Goal: Task Accomplishment & Management: Use online tool/utility

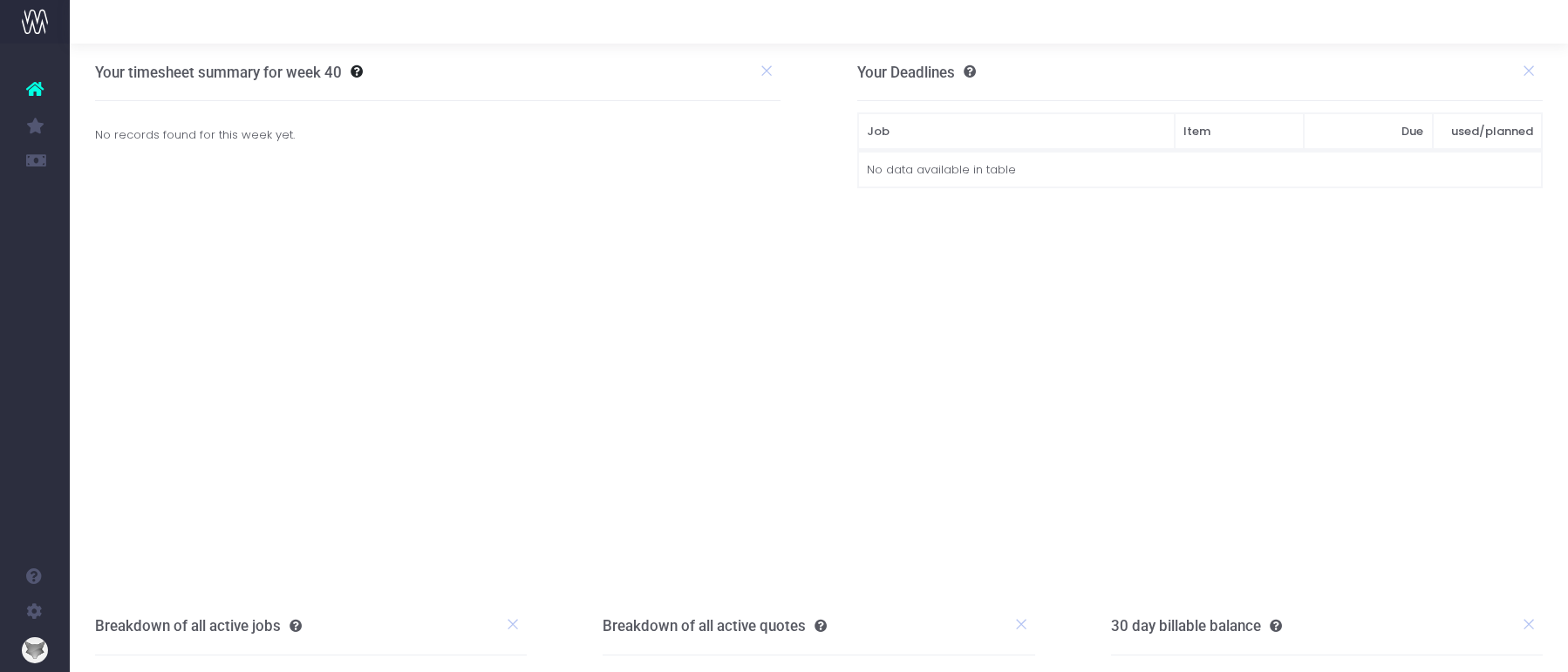
click at [40, 90] on icon at bounding box center [35, 88] width 18 height 22
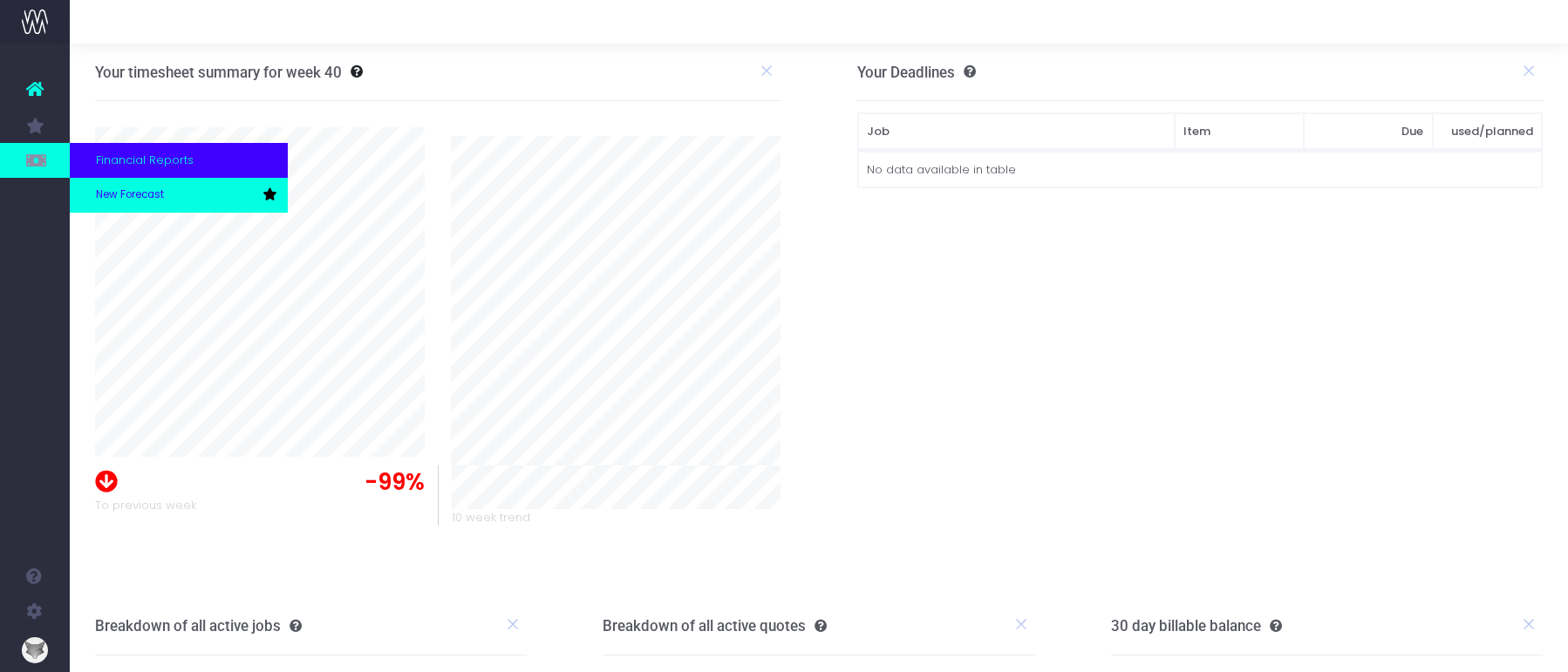
click at [137, 191] on span "New Forecast" at bounding box center [129, 195] width 68 height 16
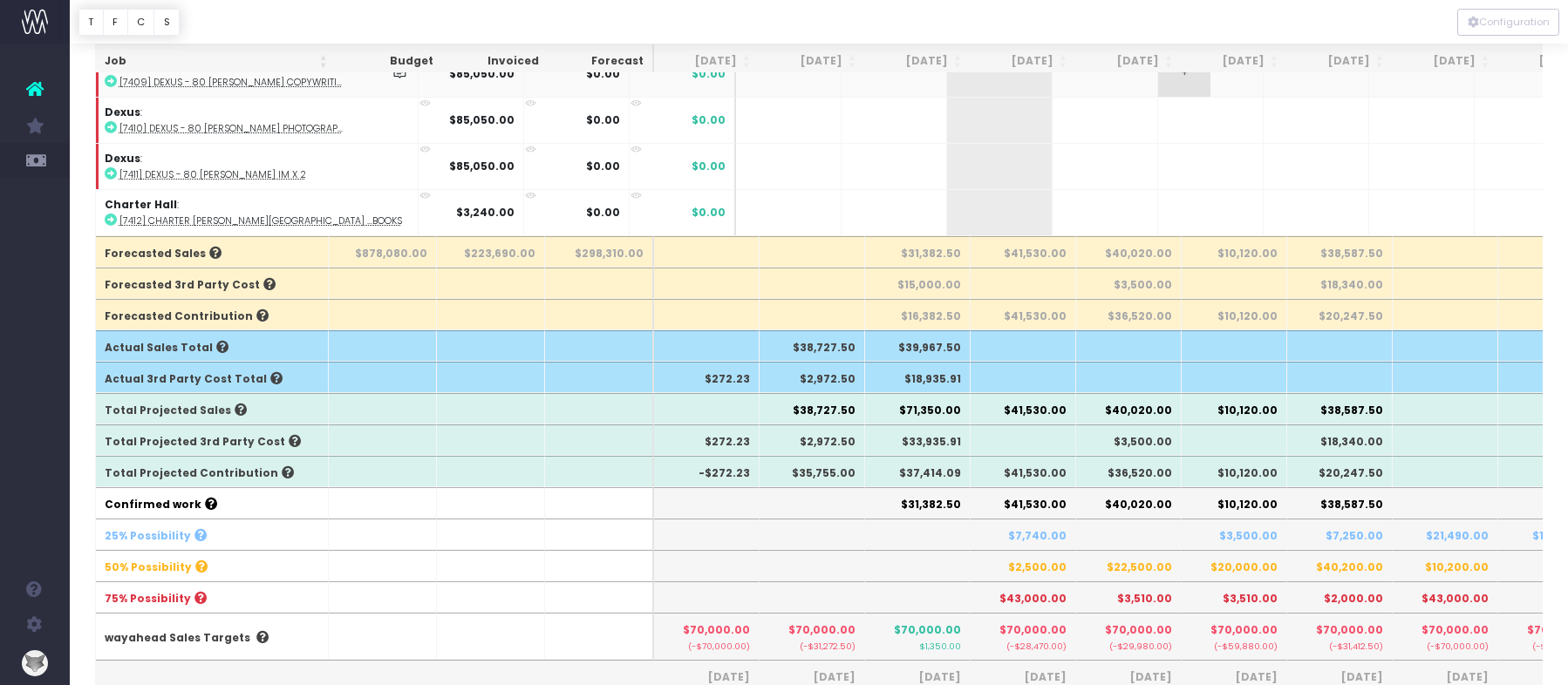
scroll to position [506, 0]
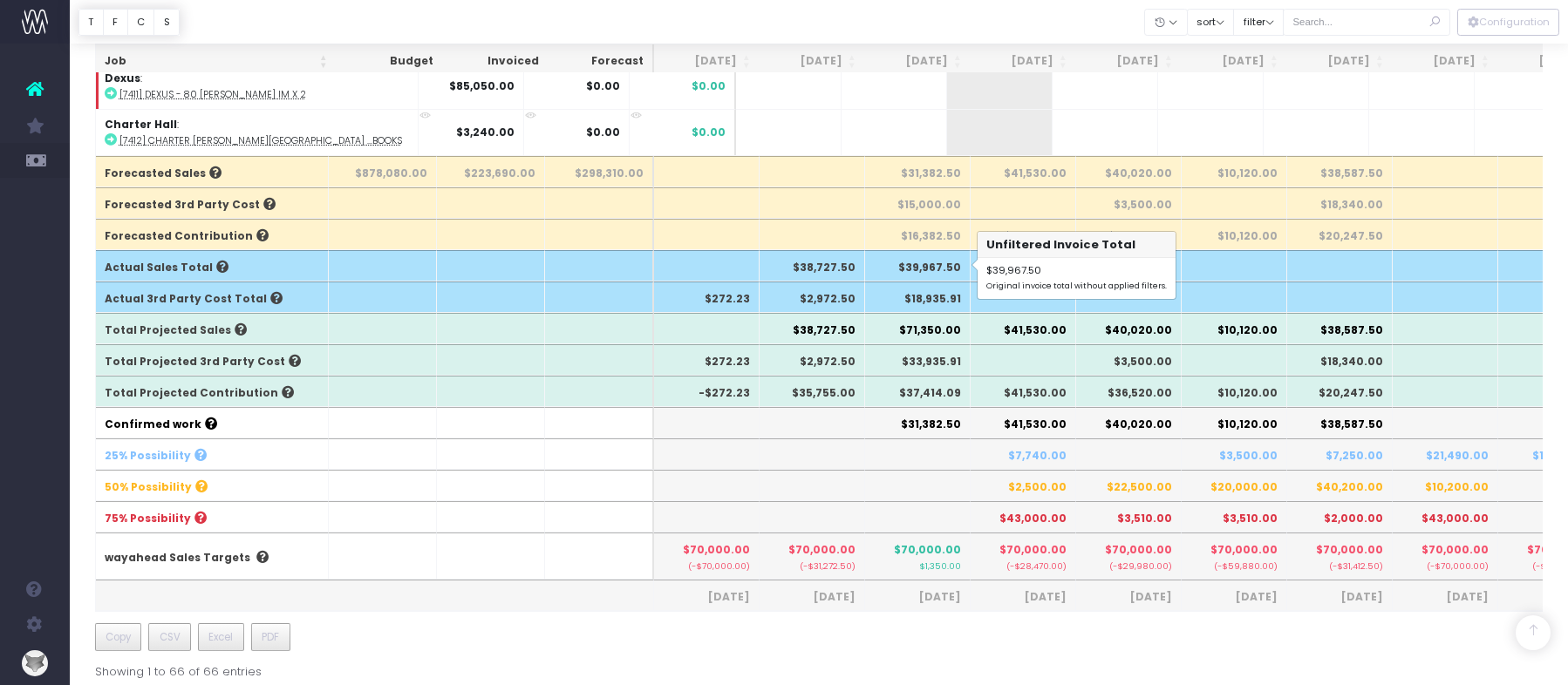
click at [903, 265] on th "$39,967.50" at bounding box center [917, 265] width 105 height 31
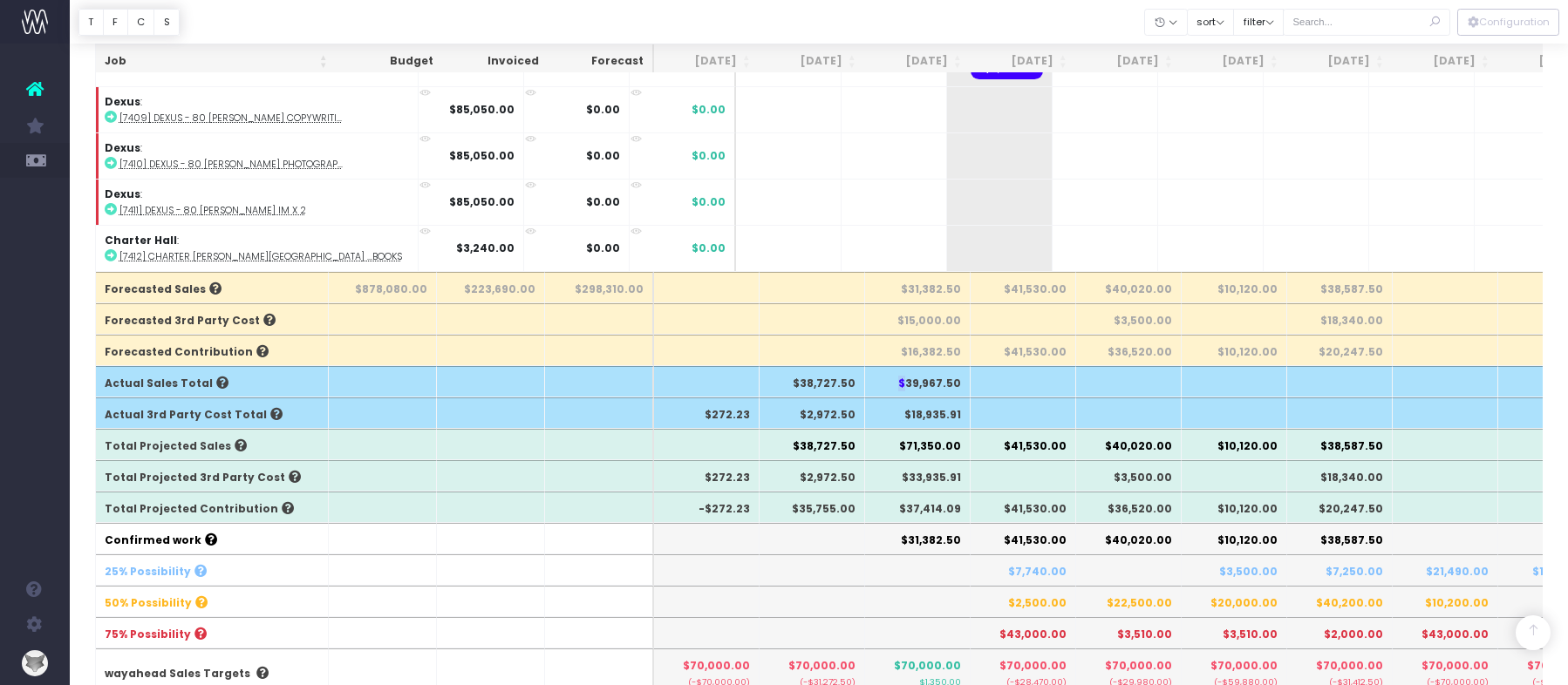
scroll to position [393, 0]
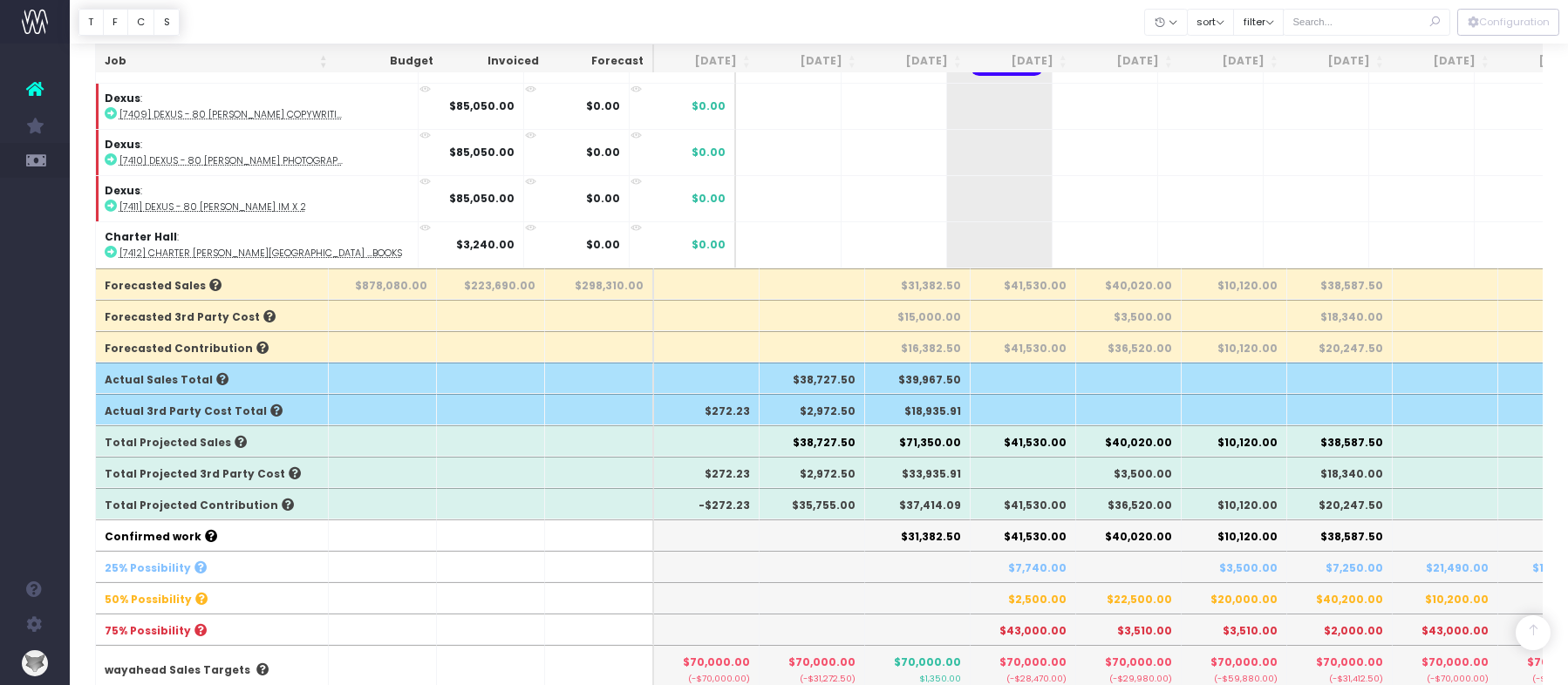
click at [922, 474] on th "$33,935.91" at bounding box center [917, 472] width 105 height 31
click at [931, 409] on th "$18,935.91" at bounding box center [917, 409] width 105 height 31
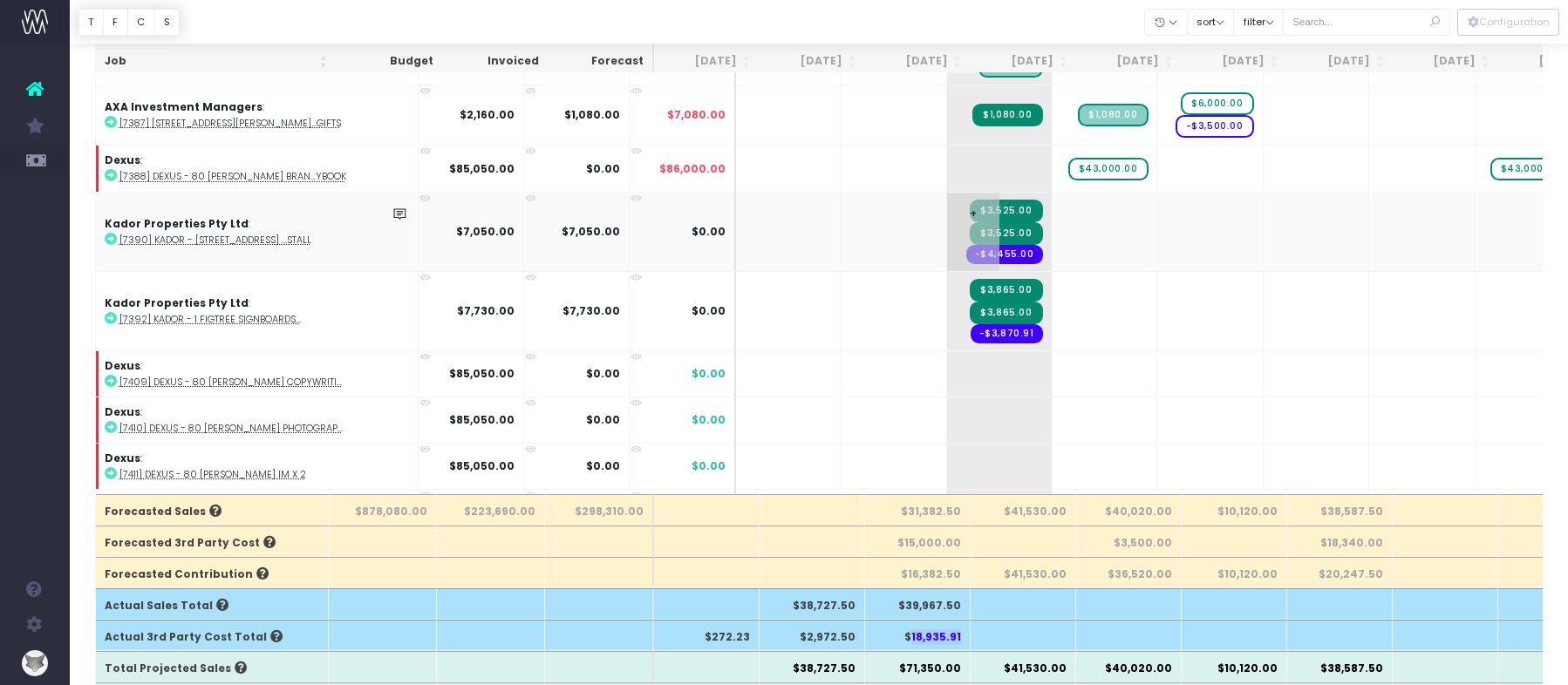
scroll to position [2153, 0]
